Goal: Task Accomplishment & Management: Complete application form

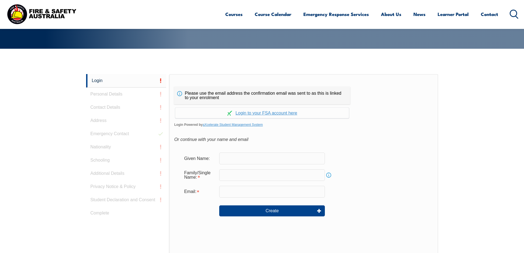
scroll to position [147, 0]
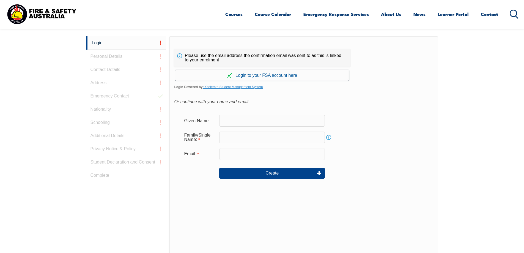
click at [274, 76] on link "Continue with aXcelerate" at bounding box center [262, 75] width 174 height 11
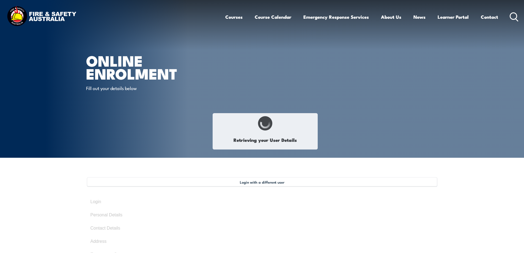
type input "[PERSON_NAME]"
type input "[DATE]"
type input "CVV85HHMQ3"
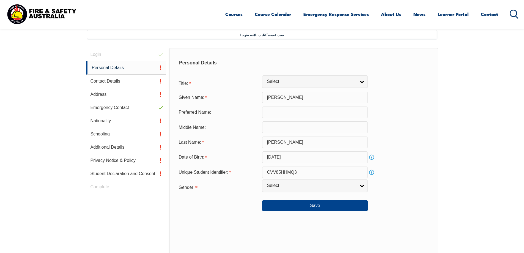
scroll to position [150, 0]
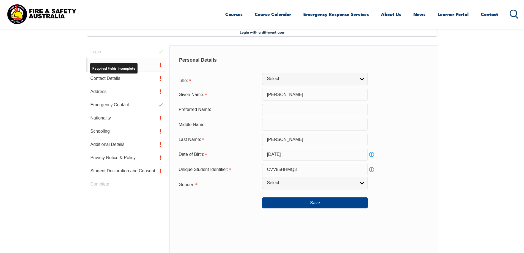
click at [127, 67] on link "Personal Details" at bounding box center [126, 64] width 80 height 13
click at [113, 63] on link "Personal Details" at bounding box center [126, 64] width 80 height 13
click at [162, 63] on link "Personal Details" at bounding box center [126, 64] width 80 height 13
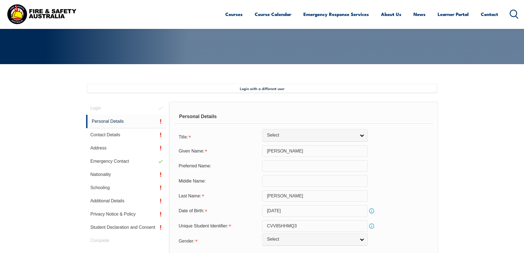
scroll to position [122, 0]
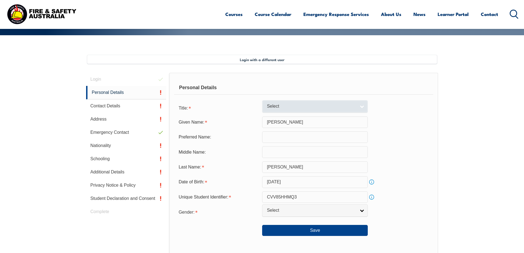
click at [362, 106] on link "Select" at bounding box center [315, 106] width 106 height 12
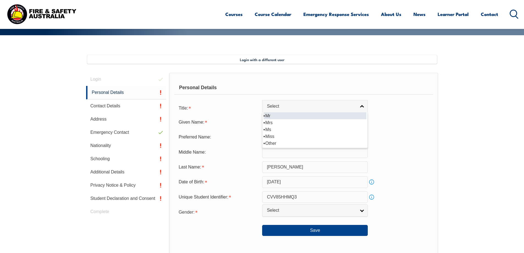
click at [292, 116] on li "Mr" at bounding box center [314, 115] width 103 height 7
select select "Mr"
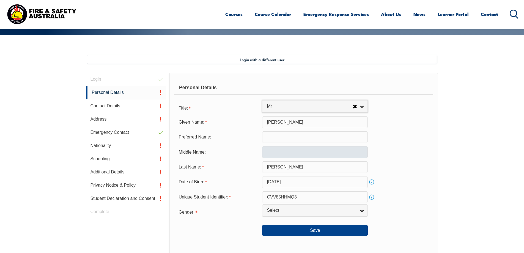
scroll to position [150, 0]
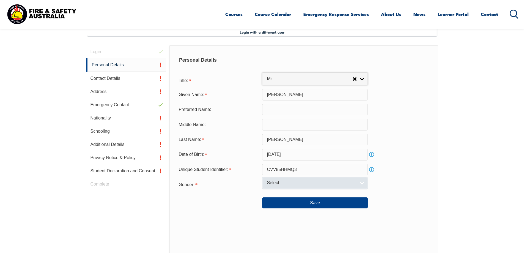
click at [361, 183] on link "Select" at bounding box center [315, 183] width 106 height 12
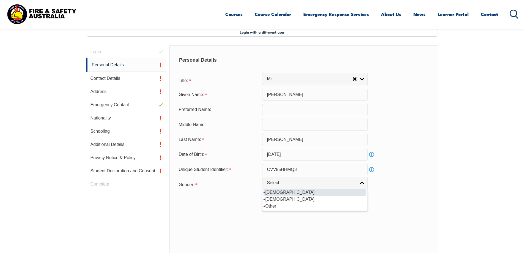
click at [292, 192] on li "[DEMOGRAPHIC_DATA]" at bounding box center [314, 192] width 103 height 7
select select "M"
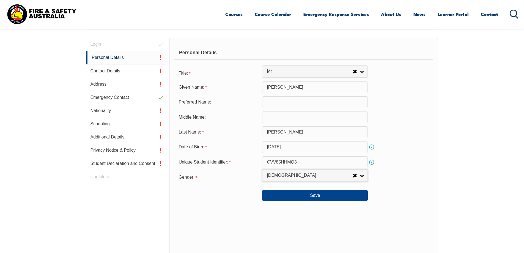
scroll to position [177, 0]
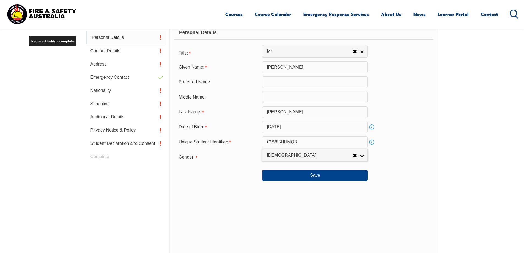
click at [119, 36] on link "Personal Details" at bounding box center [126, 37] width 80 height 13
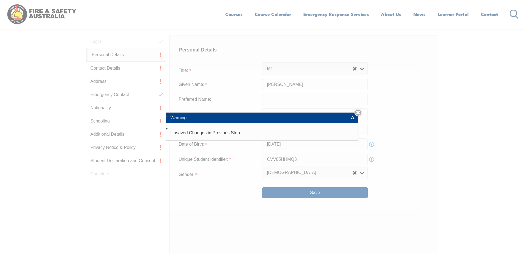
scroll to position [150, 0]
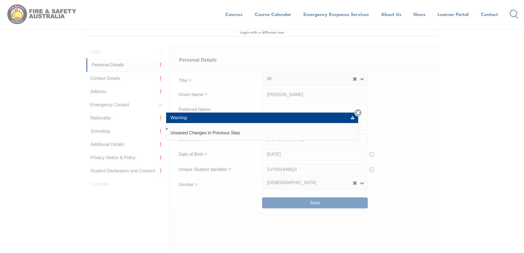
click at [360, 113] on link "Close" at bounding box center [358, 113] width 8 height 8
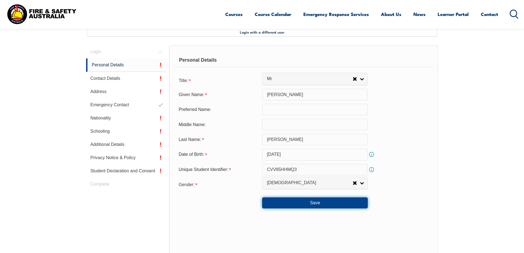
click at [330, 202] on button "Save" at bounding box center [315, 202] width 106 height 11
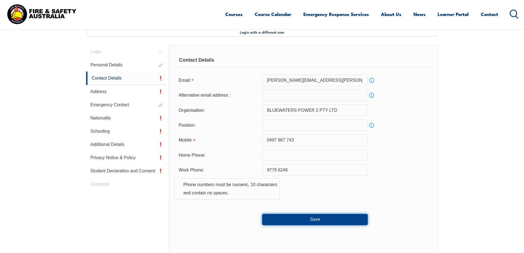
click at [334, 219] on button "Save" at bounding box center [315, 219] width 106 height 11
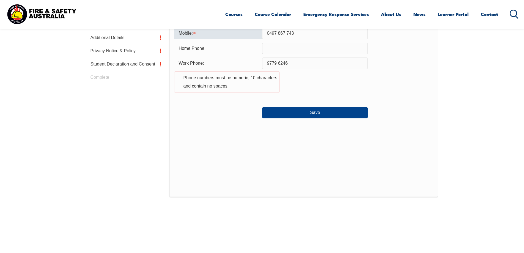
scroll to position [229, 0]
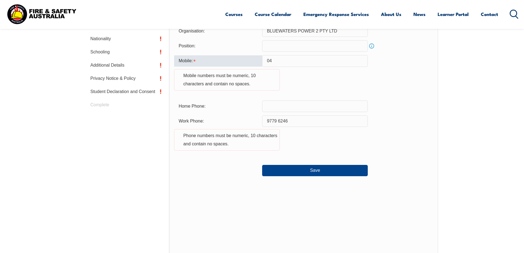
type input "0"
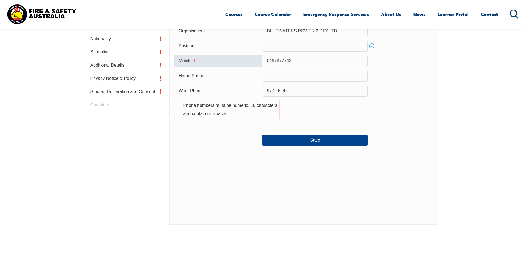
click at [281, 59] on input "0497877743" at bounding box center [315, 61] width 106 height 12
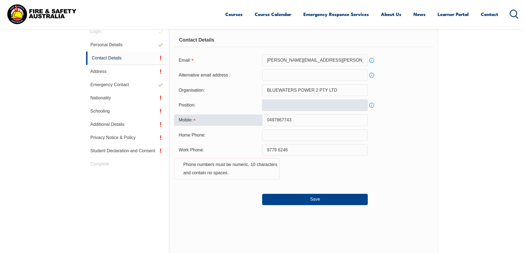
scroll to position [202, 0]
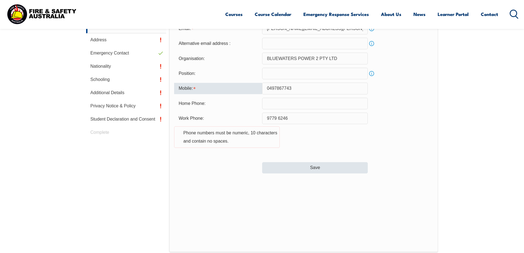
type input "0497867743"
click at [312, 167] on button "Save" at bounding box center [315, 167] width 106 height 11
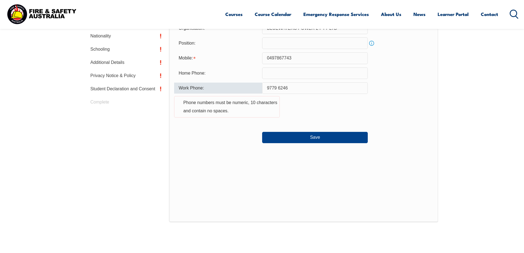
scroll to position [232, 0]
click at [278, 86] on input "9779 6246" at bounding box center [315, 89] width 106 height 12
click at [295, 84] on input "97796246" at bounding box center [315, 89] width 106 height 12
type input "9"
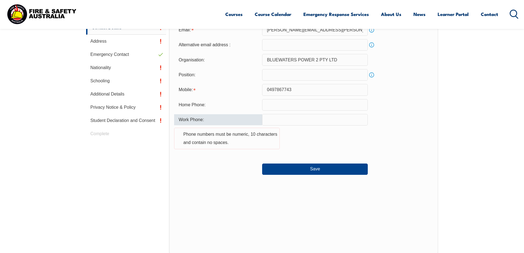
scroll to position [177, 0]
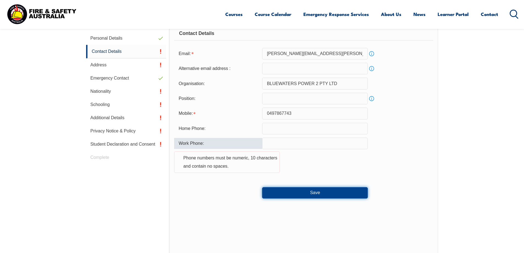
click at [321, 191] on button "Save" at bounding box center [315, 192] width 106 height 11
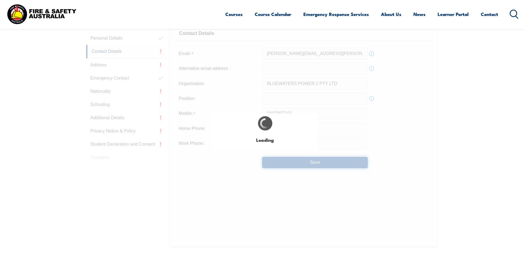
type input "9779 6246"
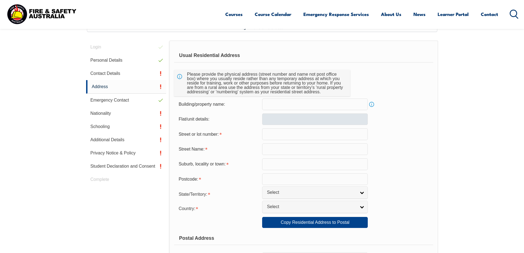
scroll to position [150, 0]
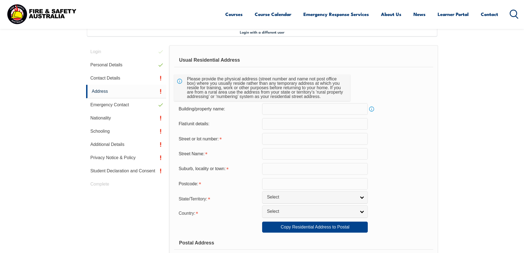
click at [292, 140] on input "text" at bounding box center [315, 139] width 106 height 12
type input "9"
click at [287, 155] on input "text" at bounding box center [315, 154] width 106 height 12
type input "[GEOGRAPHIC_DATA]"
click at [282, 169] on input "text" at bounding box center [315, 169] width 106 height 12
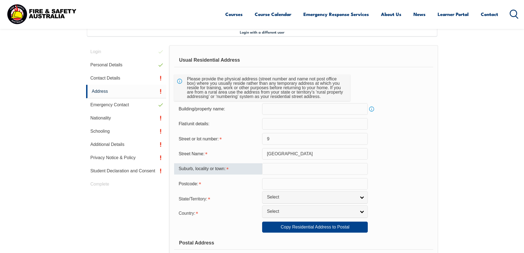
type input "Allanson"
click at [296, 187] on input "text" at bounding box center [315, 184] width 106 height 12
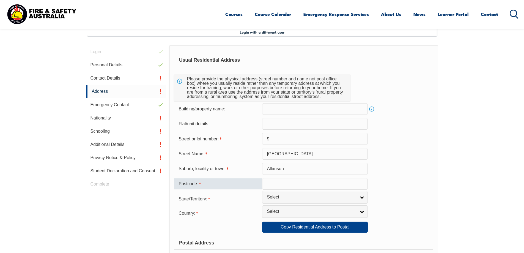
type input "6225"
click at [364, 197] on link "Select" at bounding box center [315, 197] width 106 height 12
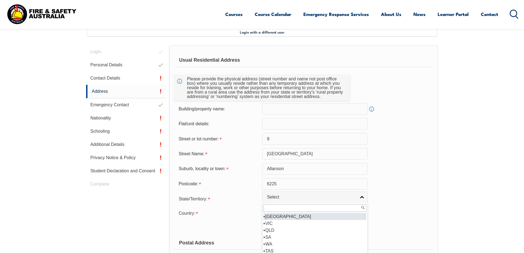
scroll to position [3, 0]
click at [271, 240] on li "WA" at bounding box center [314, 241] width 103 height 7
select select "WA"
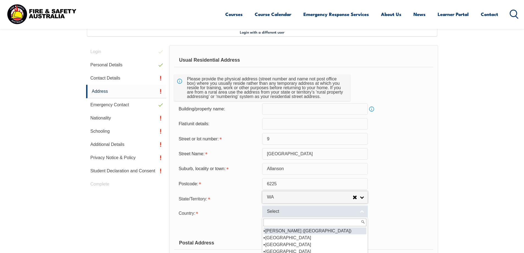
click at [359, 209] on link "Select" at bounding box center [315, 211] width 106 height 12
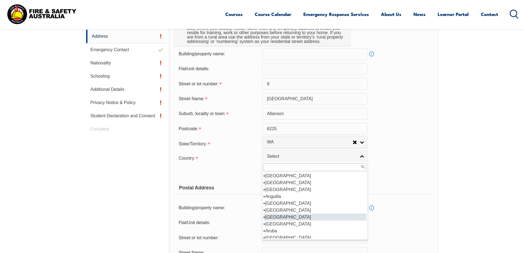
scroll to position [55, 0]
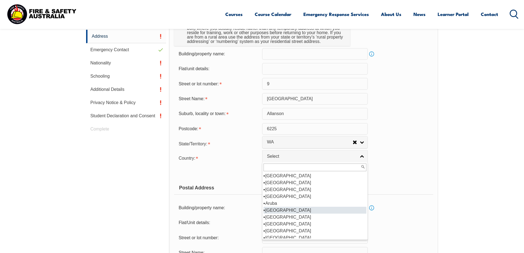
click at [279, 213] on li "[GEOGRAPHIC_DATA]" at bounding box center [314, 210] width 103 height 7
select select "1101"
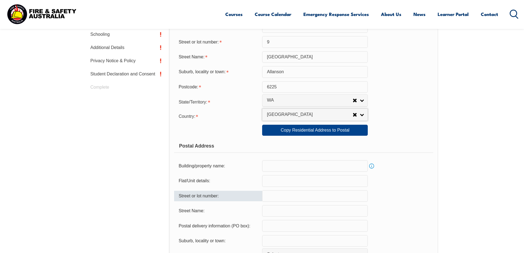
scroll to position [315, 0]
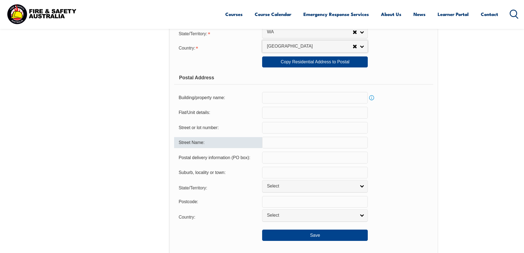
click at [326, 141] on input "text" at bounding box center [315, 143] width 106 height 12
click at [324, 130] on input "text" at bounding box center [315, 128] width 106 height 12
type input "9"
click at [298, 146] on input "text" at bounding box center [315, 143] width 106 height 12
type input "[GEOGRAPHIC_DATA]"
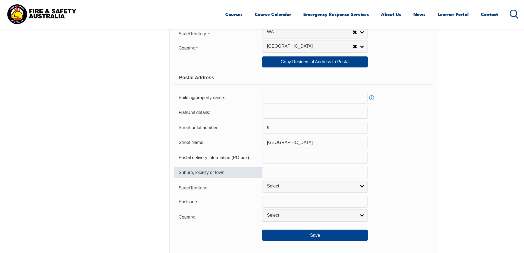
click at [298, 171] on input "text" at bounding box center [315, 173] width 106 height 12
type input "Allanson"
click at [304, 185] on span "Select" at bounding box center [311, 186] width 89 height 6
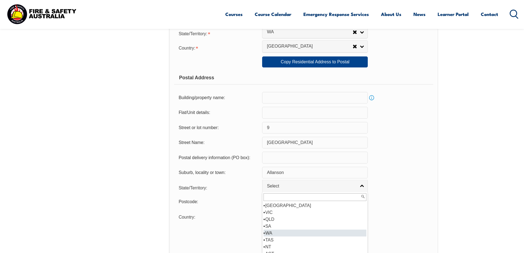
click at [275, 231] on li "WA" at bounding box center [314, 232] width 103 height 7
select select "WA"
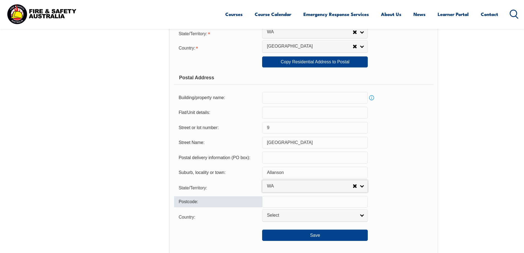
drag, startPoint x: 362, startPoint y: 204, endPoint x: 351, endPoint y: 204, distance: 10.7
click at [362, 204] on input "text" at bounding box center [315, 202] width 106 height 12
type input "6225"
click at [357, 216] on link "Select" at bounding box center [315, 215] width 106 height 12
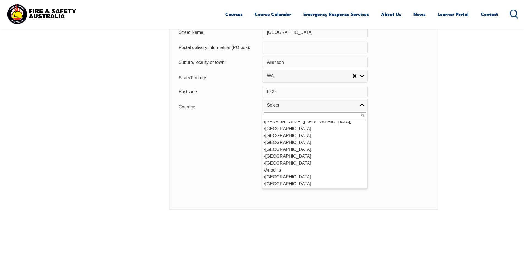
scroll to position [85, 0]
click at [280, 130] on li "[GEOGRAPHIC_DATA]" at bounding box center [314, 128] width 103 height 7
select select "1101"
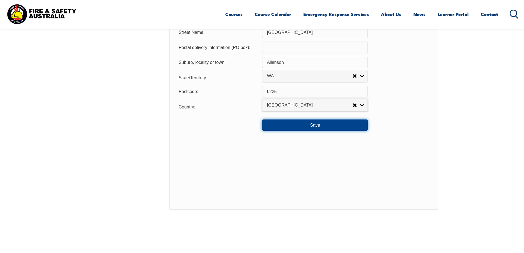
click at [317, 128] on button "Save" at bounding box center [315, 124] width 106 height 11
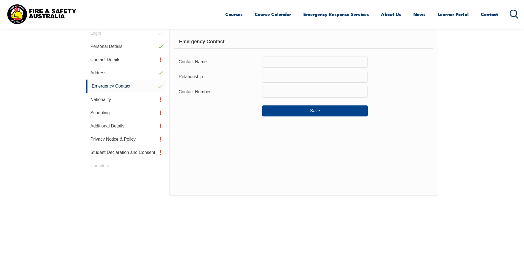
scroll to position [150, 0]
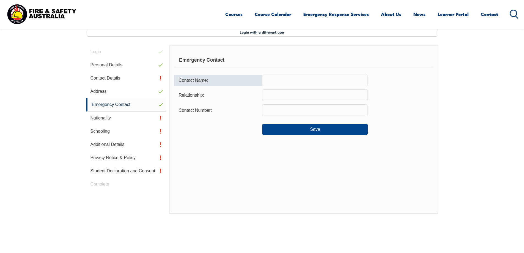
click at [293, 83] on input "text" at bounding box center [315, 81] width 106 height 12
type input "j"
type input "[PERSON_NAME]"
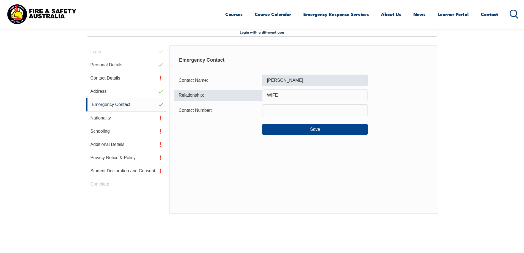
type input "WIFE"
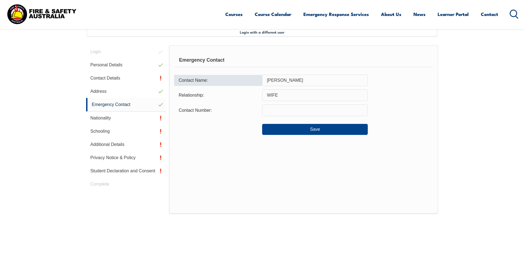
click at [293, 83] on input "[PERSON_NAME]" at bounding box center [315, 81] width 106 height 12
type input "[PERSON_NAME]"
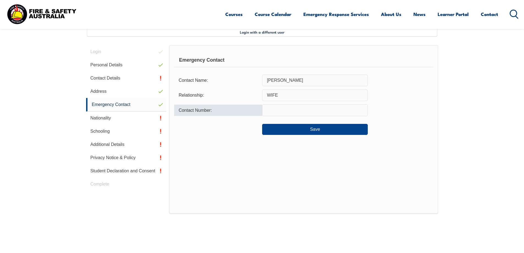
click at [287, 107] on input "text" at bounding box center [315, 110] width 106 height 12
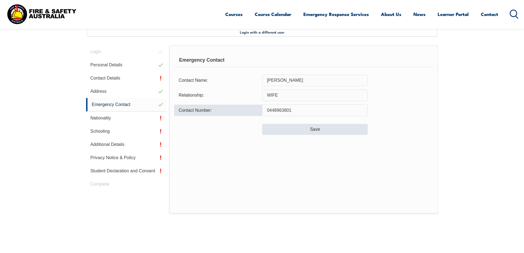
type input "0448963801"
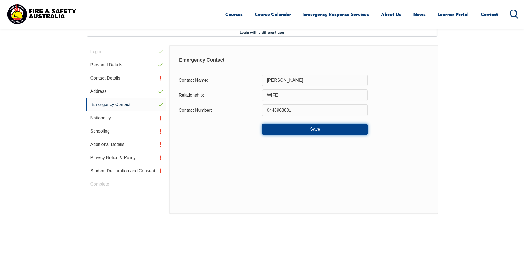
click at [310, 129] on button "Save" at bounding box center [315, 129] width 106 height 11
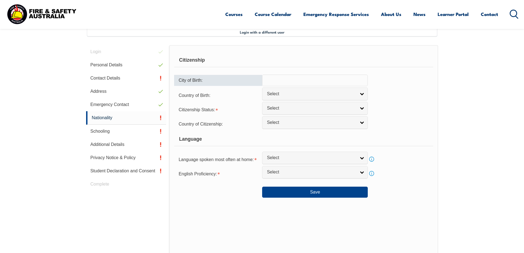
click at [331, 79] on input "text" at bounding box center [315, 81] width 106 height 12
type input "COLLIE"
click at [364, 96] on link "Select" at bounding box center [315, 93] width 106 height 12
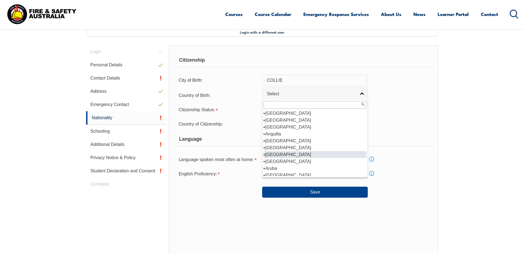
scroll to position [55, 0]
click at [278, 149] on li "[GEOGRAPHIC_DATA]" at bounding box center [314, 147] width 103 height 7
select select "1101"
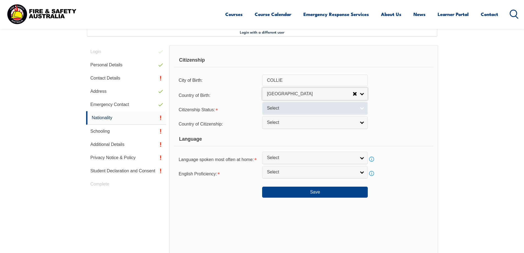
click at [363, 108] on link "Select" at bounding box center [315, 108] width 106 height 12
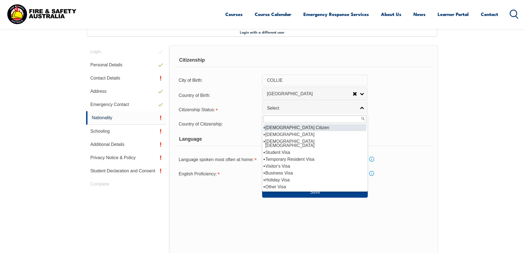
click at [298, 128] on li "[DEMOGRAPHIC_DATA] Citizen" at bounding box center [314, 127] width 103 height 7
select select "1"
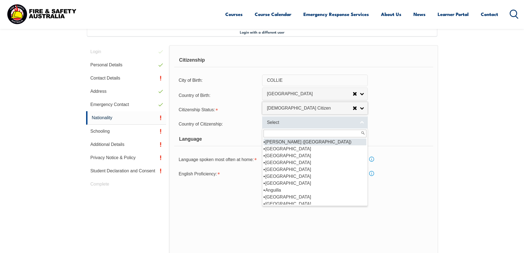
click at [359, 122] on link "Select" at bounding box center [315, 122] width 106 height 12
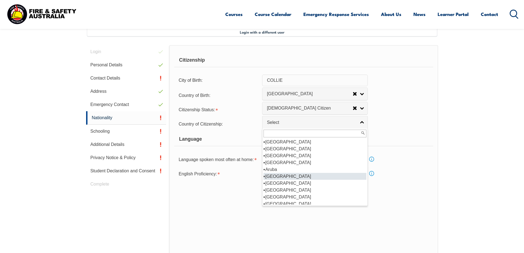
click at [283, 177] on li "[GEOGRAPHIC_DATA]" at bounding box center [314, 176] width 103 height 7
select select "1101"
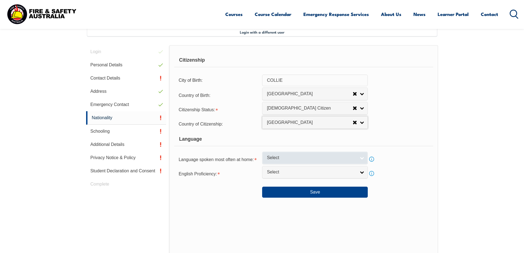
click at [358, 157] on link "Select" at bounding box center [315, 158] width 106 height 12
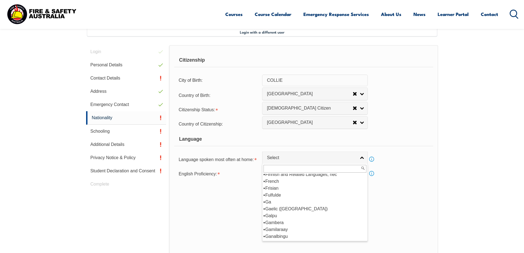
scroll to position [688, 0]
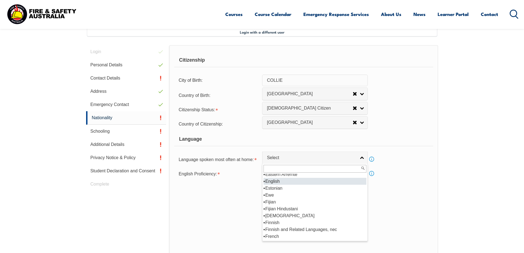
click at [278, 184] on li "English" at bounding box center [314, 181] width 103 height 7
select select "1201"
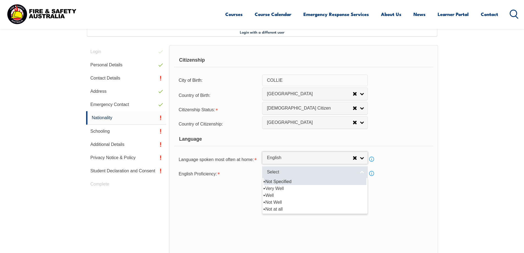
click at [362, 172] on link "Select" at bounding box center [315, 172] width 106 height 12
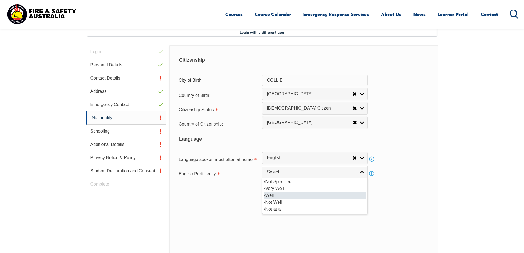
click at [273, 196] on li "Well" at bounding box center [314, 195] width 103 height 7
select select "2"
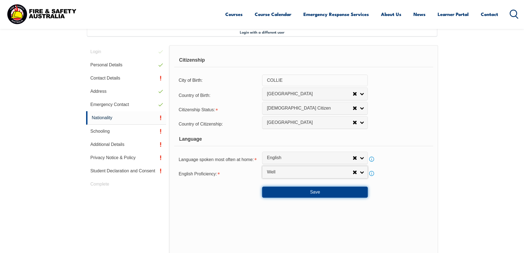
click at [334, 193] on button "Save" at bounding box center [315, 191] width 106 height 11
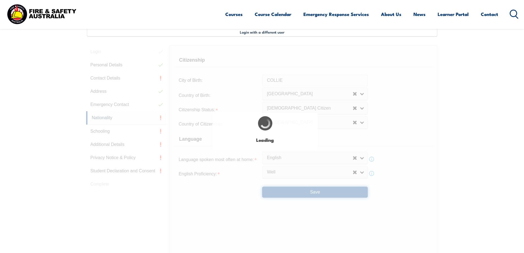
scroll to position [0, 0]
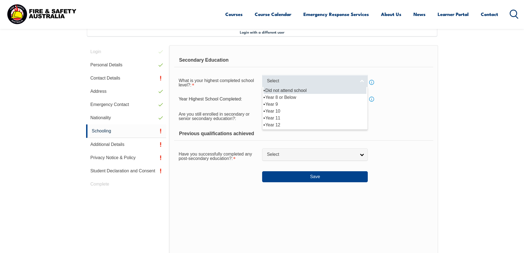
click at [360, 83] on link "Select" at bounding box center [315, 81] width 106 height 12
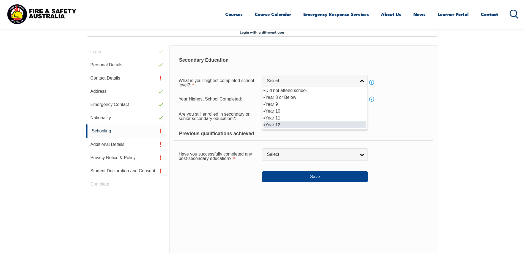
click at [272, 126] on li "Year 12" at bounding box center [314, 124] width 103 height 7
select select "12"
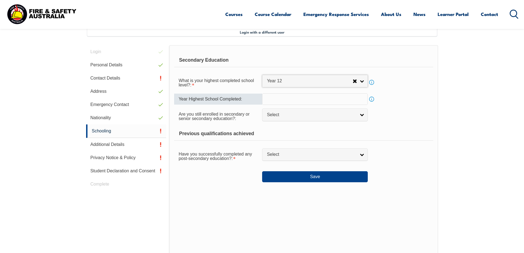
click at [348, 100] on input "text" at bounding box center [315, 99] width 106 height 12
type input "1995"
click at [364, 114] on link "Select" at bounding box center [315, 114] width 106 height 12
click at [285, 141] on div "Not Specified Yes No" at bounding box center [315, 132] width 106 height 22
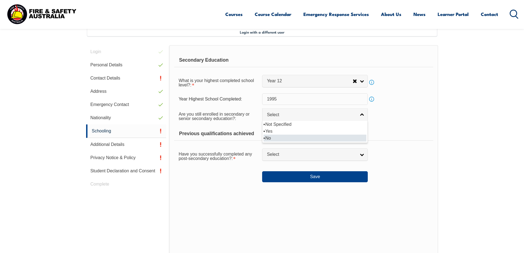
click at [285, 138] on li "No" at bounding box center [314, 137] width 103 height 7
select select "false"
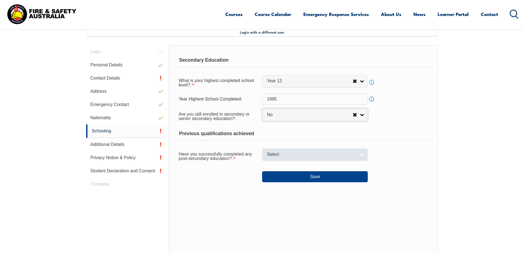
click at [362, 156] on link "Select" at bounding box center [315, 154] width 106 height 12
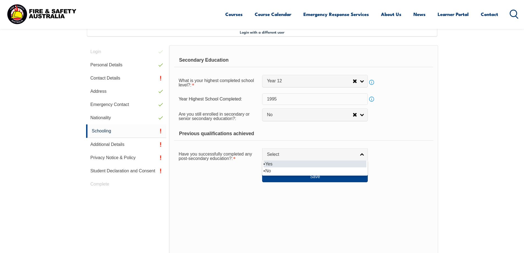
click at [274, 162] on li "Yes" at bounding box center [314, 163] width 103 height 7
select select "true"
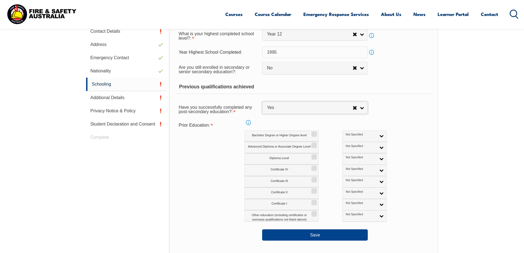
scroll to position [205, 0]
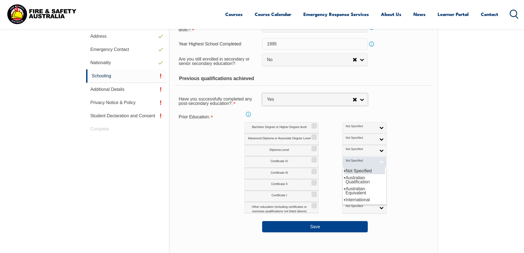
click at [358, 161] on link "Not Specified" at bounding box center [364, 161] width 44 height 11
click at [344, 178] on li "Australian Qualification" at bounding box center [364, 179] width 41 height 11
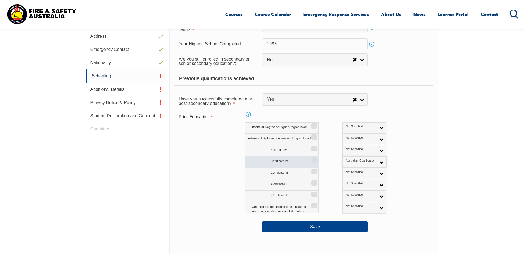
click at [313, 158] on input "Certificate IV" at bounding box center [313, 158] width 3 height 1
checkbox input "true"
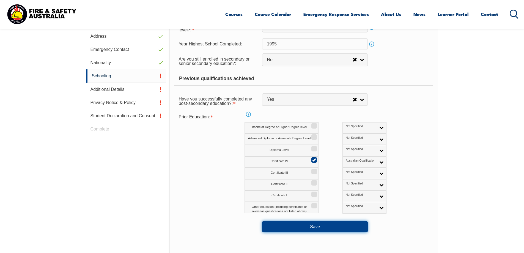
click at [331, 224] on button "Save" at bounding box center [315, 226] width 106 height 11
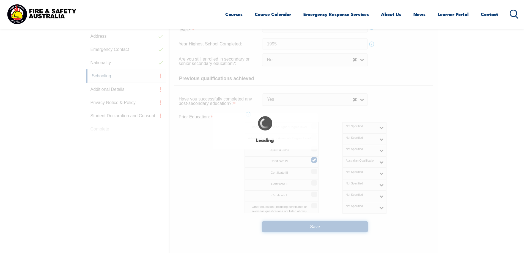
select select
select select "false"
select select "true"
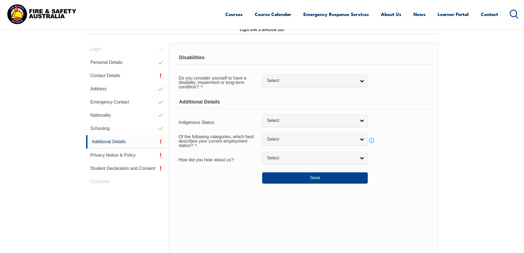
scroll to position [150, 0]
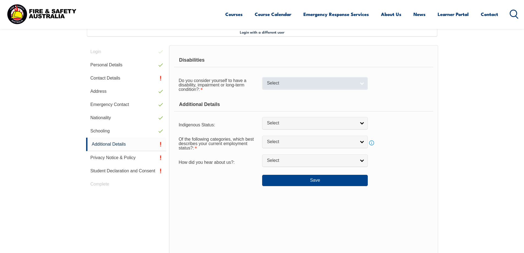
click at [365, 84] on link "Select" at bounding box center [315, 83] width 106 height 12
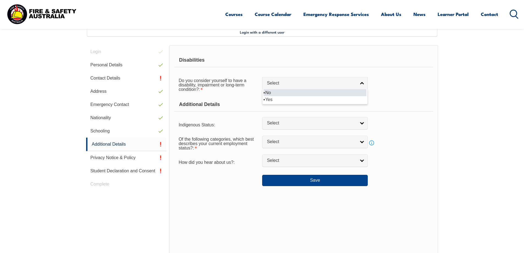
click at [306, 94] on li "No" at bounding box center [314, 92] width 103 height 7
select select "false"
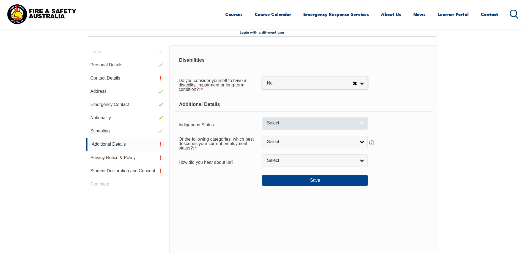
click at [364, 122] on link "Select" at bounding box center [315, 123] width 106 height 12
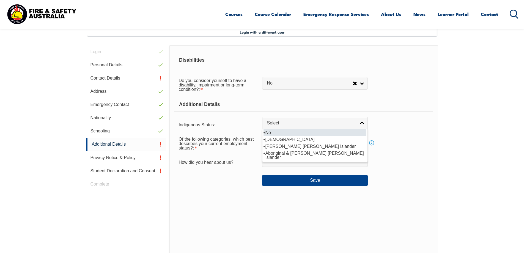
click at [303, 133] on li "No" at bounding box center [314, 132] width 103 height 7
select select "4"
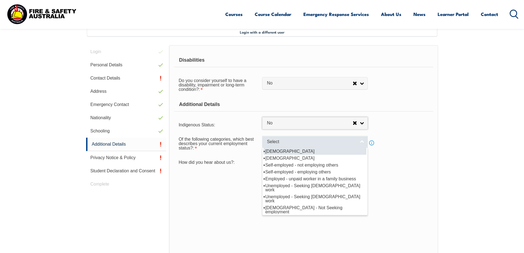
click at [360, 142] on link "Select" at bounding box center [315, 142] width 106 height 12
click at [306, 152] on li "[DEMOGRAPHIC_DATA]" at bounding box center [314, 151] width 103 height 7
select select "1"
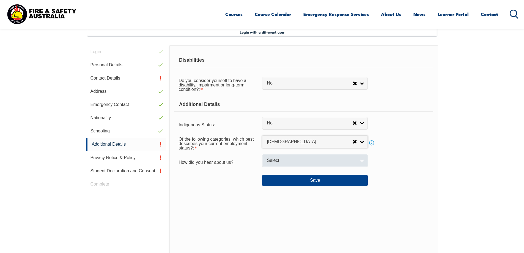
click at [360, 161] on link "Select" at bounding box center [315, 160] width 106 height 12
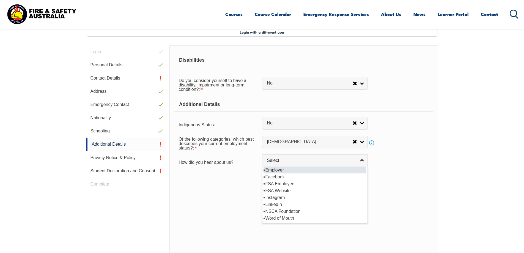
click at [287, 171] on li "Employer" at bounding box center [314, 169] width 103 height 7
select select "8019"
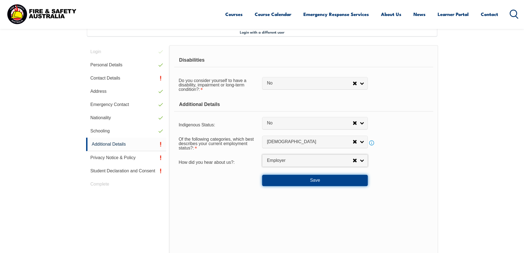
click at [321, 183] on button "Save" at bounding box center [315, 180] width 106 height 11
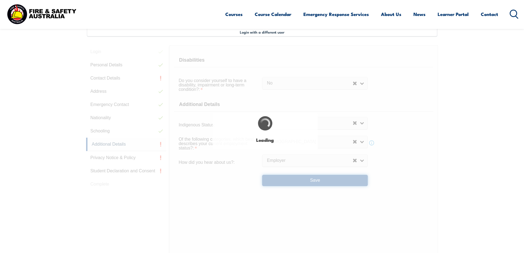
select select "false"
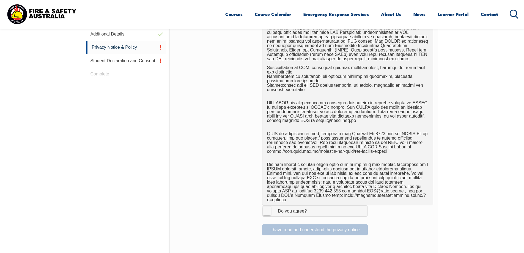
scroll to position [315, 0]
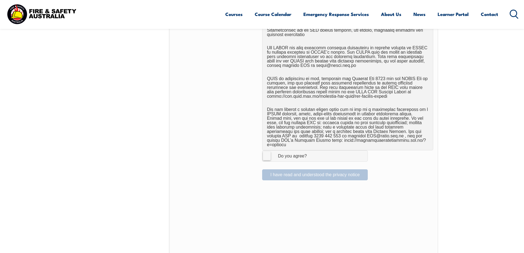
click at [269, 152] on label "I Agree Do you agree?" at bounding box center [315, 155] width 106 height 11
click at [311, 152] on input "I Agree Do you agree?" at bounding box center [315, 155] width 9 height 10
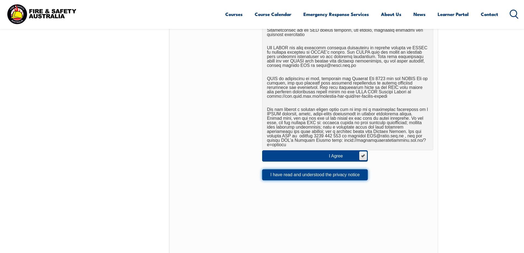
click at [298, 170] on button "I have read and understood the privacy notice" at bounding box center [315, 174] width 106 height 11
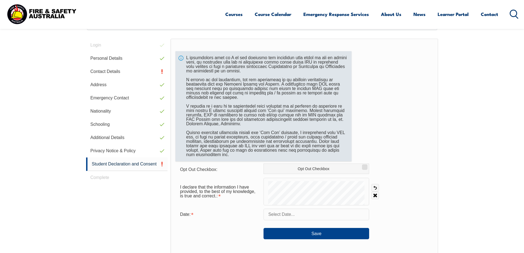
scroll to position [150, 0]
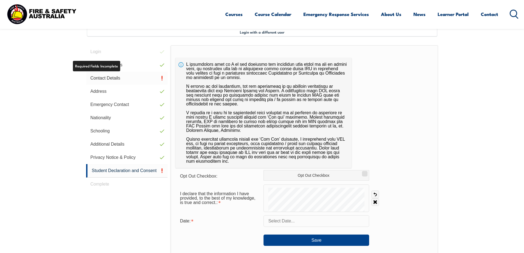
click at [109, 76] on link "Contact Details" at bounding box center [127, 78] width 82 height 13
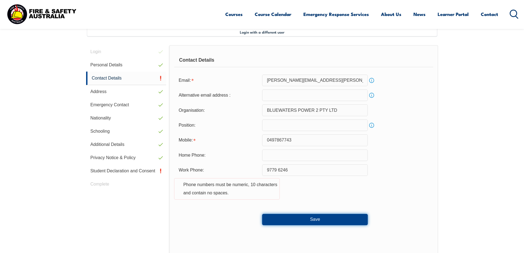
click at [301, 217] on button "Save" at bounding box center [315, 219] width 106 height 11
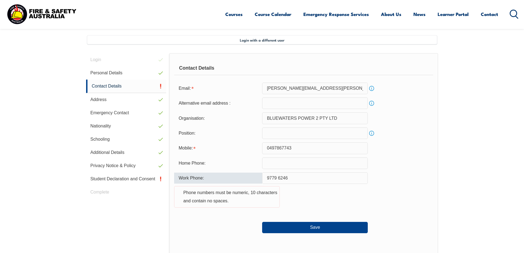
scroll to position [141, 0]
click at [277, 176] on input "9779 6246" at bounding box center [315, 179] width 106 height 12
click at [278, 175] on input "9779 6246" at bounding box center [315, 179] width 106 height 12
click at [309, 227] on button "Save" at bounding box center [315, 227] width 106 height 11
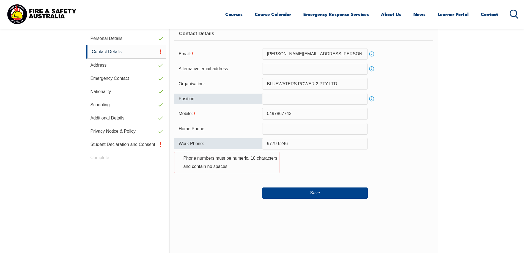
scroll to position [122, 0]
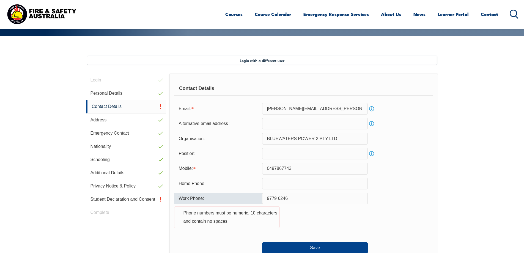
click at [267, 200] on input "9779 6246" at bounding box center [315, 199] width 106 height 12
click at [280, 196] on input "09779 6246" at bounding box center [315, 199] width 106 height 12
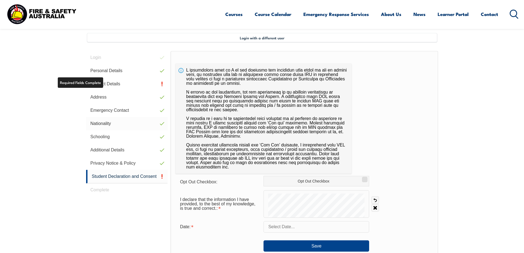
scroll to position [150, 0]
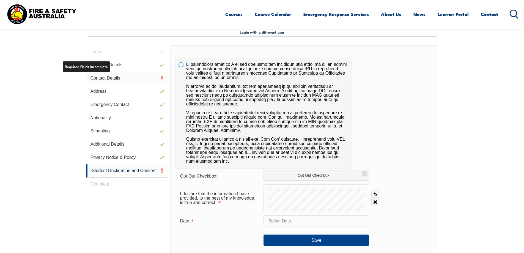
click at [104, 73] on link "Contact Details" at bounding box center [127, 78] width 82 height 13
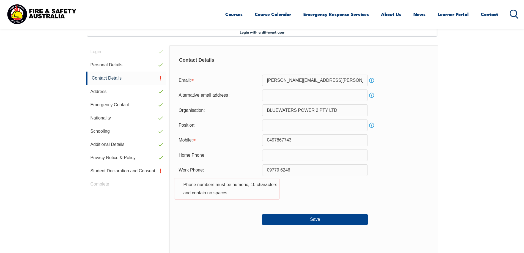
click at [295, 169] on input "09779 6246" at bounding box center [315, 170] width 106 height 12
type input "0"
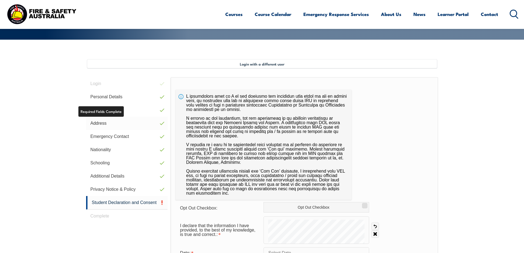
scroll to position [95, 0]
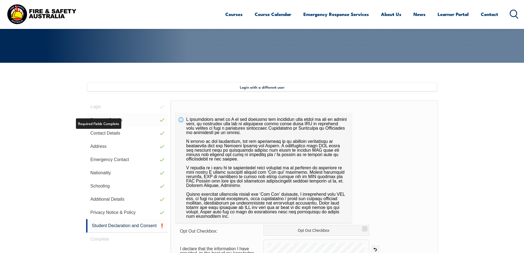
click at [116, 123] on link "Personal Details" at bounding box center [127, 119] width 82 height 13
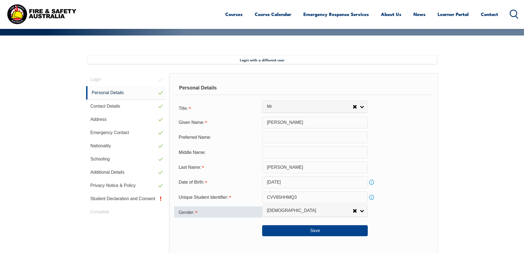
scroll to position [150, 0]
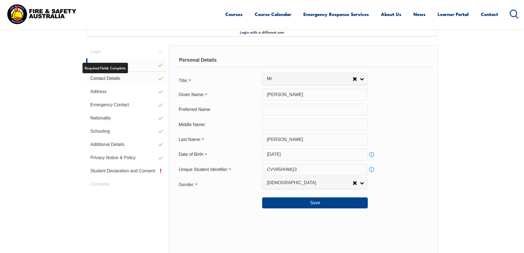
click at [120, 77] on link "Contact Details" at bounding box center [126, 78] width 80 height 13
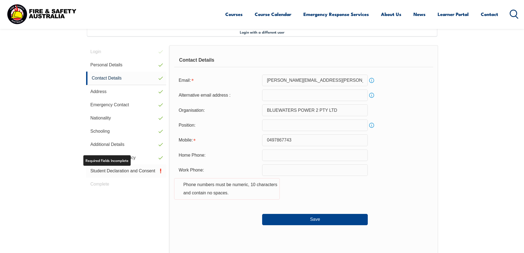
click at [127, 168] on link "Student Declaration and Consent" at bounding box center [126, 170] width 80 height 13
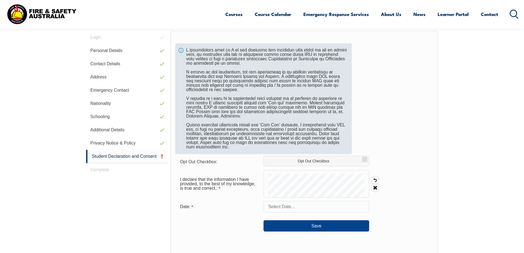
scroll to position [177, 0]
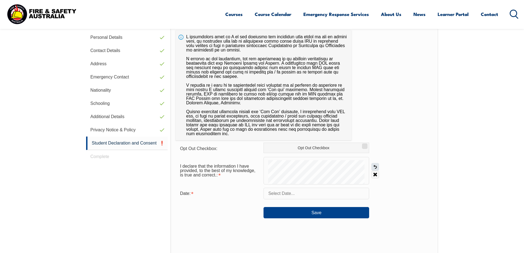
click at [376, 166] on link "Undo" at bounding box center [375, 167] width 8 height 8
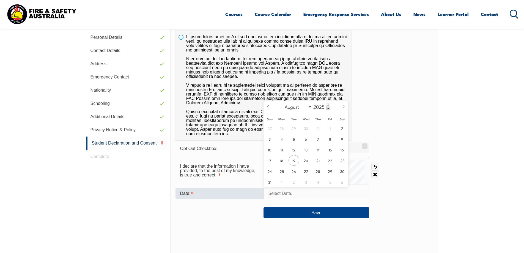
click at [290, 196] on input "text" at bounding box center [316, 194] width 106 height 12
click at [293, 161] on span "19" at bounding box center [294, 160] width 11 height 11
type input "[DATE]"
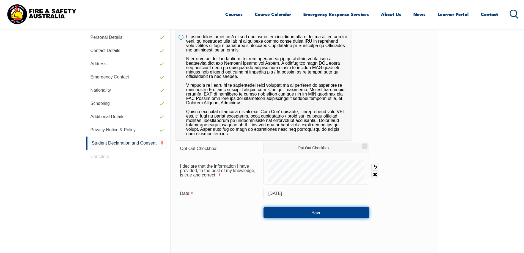
click at [312, 213] on button "Save" at bounding box center [316, 212] width 106 height 11
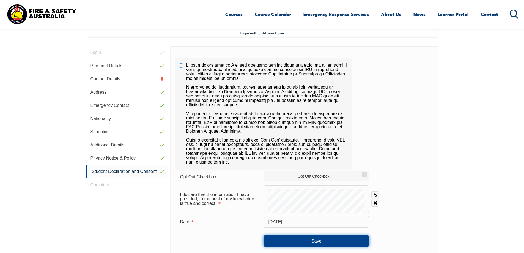
scroll to position [122, 0]
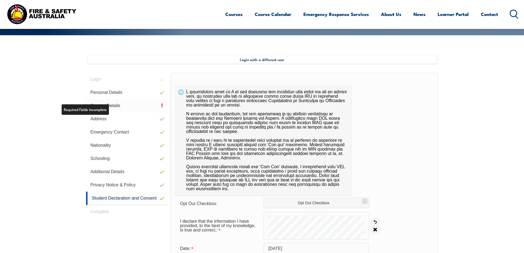
click at [102, 106] on link "Contact Details" at bounding box center [127, 105] width 82 height 13
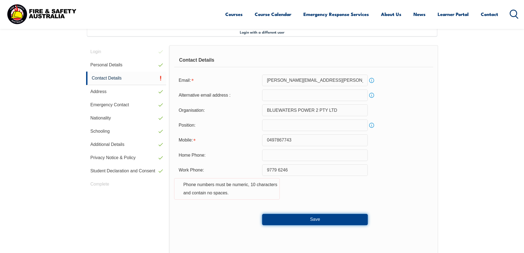
click at [333, 219] on button "Save" at bounding box center [315, 219] width 106 height 11
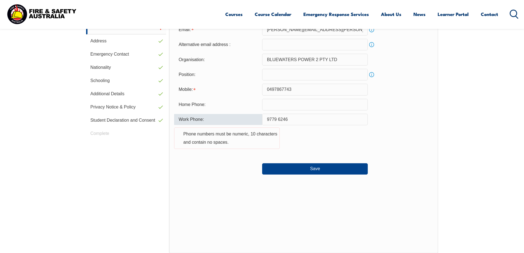
scroll to position [171, 0]
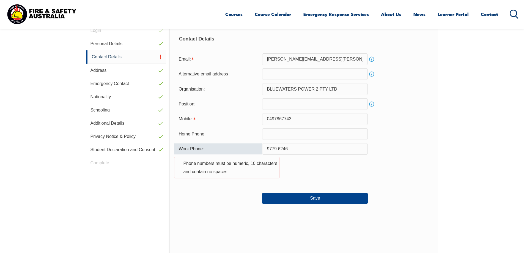
click at [277, 149] on input "9779 6246" at bounding box center [315, 149] width 106 height 12
click at [278, 147] on input "9779 6246" at bounding box center [315, 149] width 106 height 12
click at [289, 149] on input "97796246" at bounding box center [315, 149] width 106 height 12
click at [266, 149] on input "97796246" at bounding box center [315, 149] width 106 height 12
click at [269, 148] on input "97796246" at bounding box center [315, 149] width 106 height 12
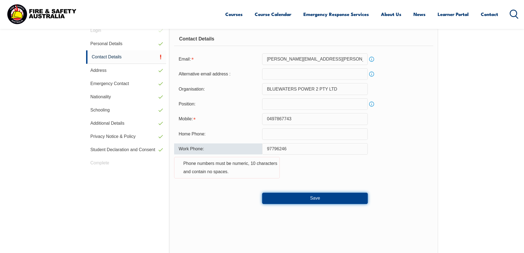
click at [320, 196] on button "Save" at bounding box center [315, 198] width 106 height 11
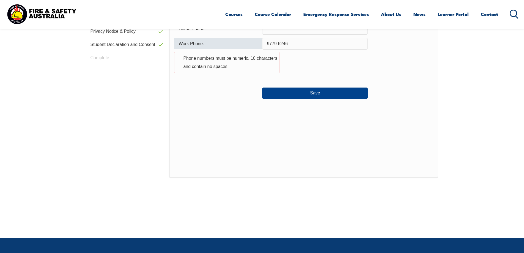
scroll to position [149, 0]
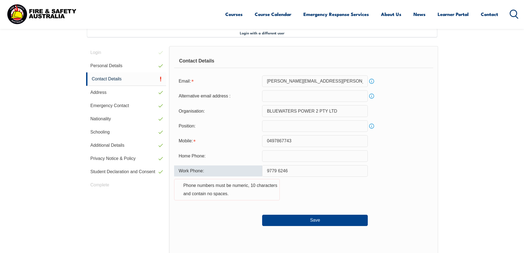
click at [267, 170] on input "9779 6246" at bounding box center [315, 171] width 106 height 12
click at [293, 171] on input "9779 6246" at bounding box center [315, 171] width 106 height 12
click at [267, 170] on input "9779 6246" at bounding box center [315, 171] width 106 height 12
click at [281, 169] on input "09779 6246" at bounding box center [315, 171] width 106 height 12
click at [269, 170] on input "097796246" at bounding box center [315, 171] width 106 height 12
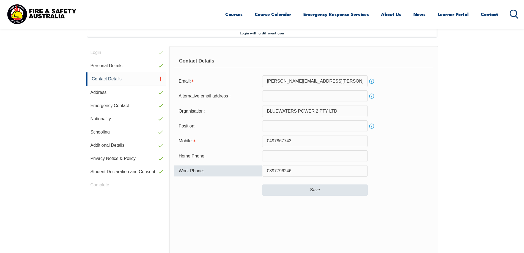
type input "0897796246"
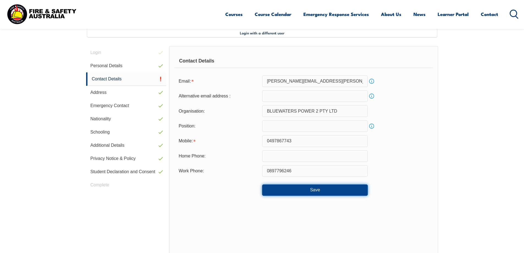
click at [314, 189] on button "Save" at bounding box center [315, 189] width 106 height 11
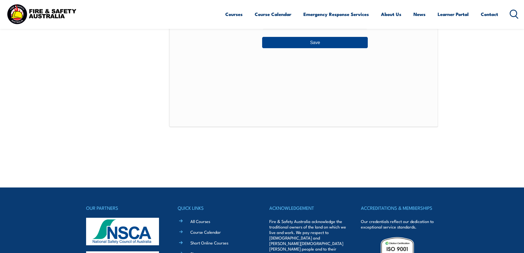
scroll to position [397, 0]
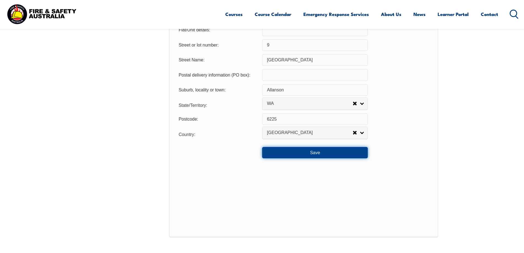
click at [302, 149] on button "Save" at bounding box center [315, 152] width 106 height 11
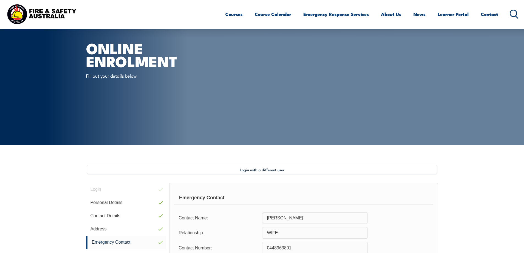
scroll to position [0, 0]
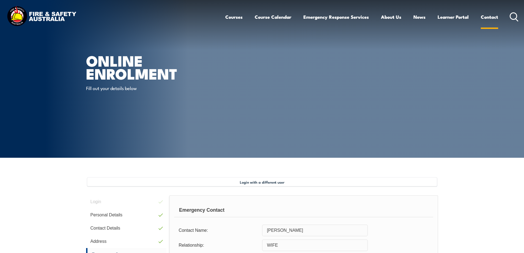
click at [490, 18] on link "Contact" at bounding box center [489, 17] width 17 height 15
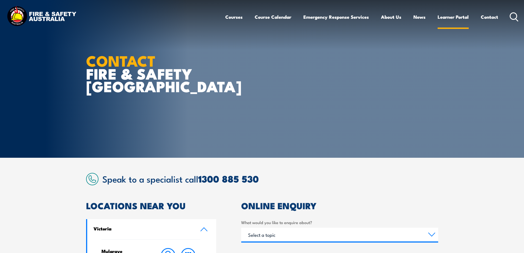
drag, startPoint x: 0, startPoint y: 0, endPoint x: 463, endPoint y: 17, distance: 463.2
click at [463, 17] on link "Learner Portal" at bounding box center [453, 17] width 31 height 15
click at [438, 16] on link "Learner Portal" at bounding box center [453, 17] width 31 height 15
